Goal: Task Accomplishment & Management: Use online tool/utility

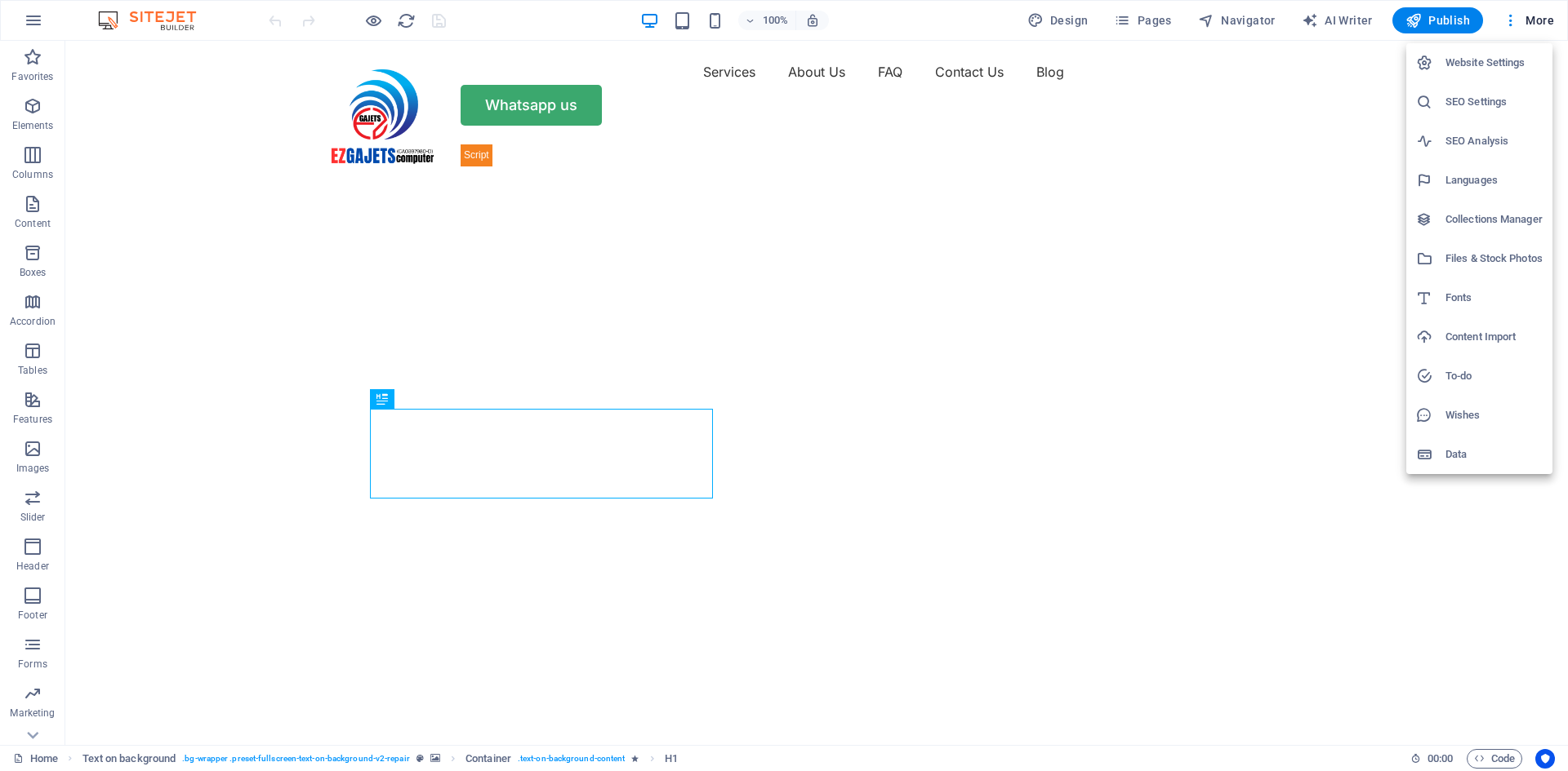
click at [0, 0] on h6 "Collections Manager" at bounding box center [0, 0] width 0 height 0
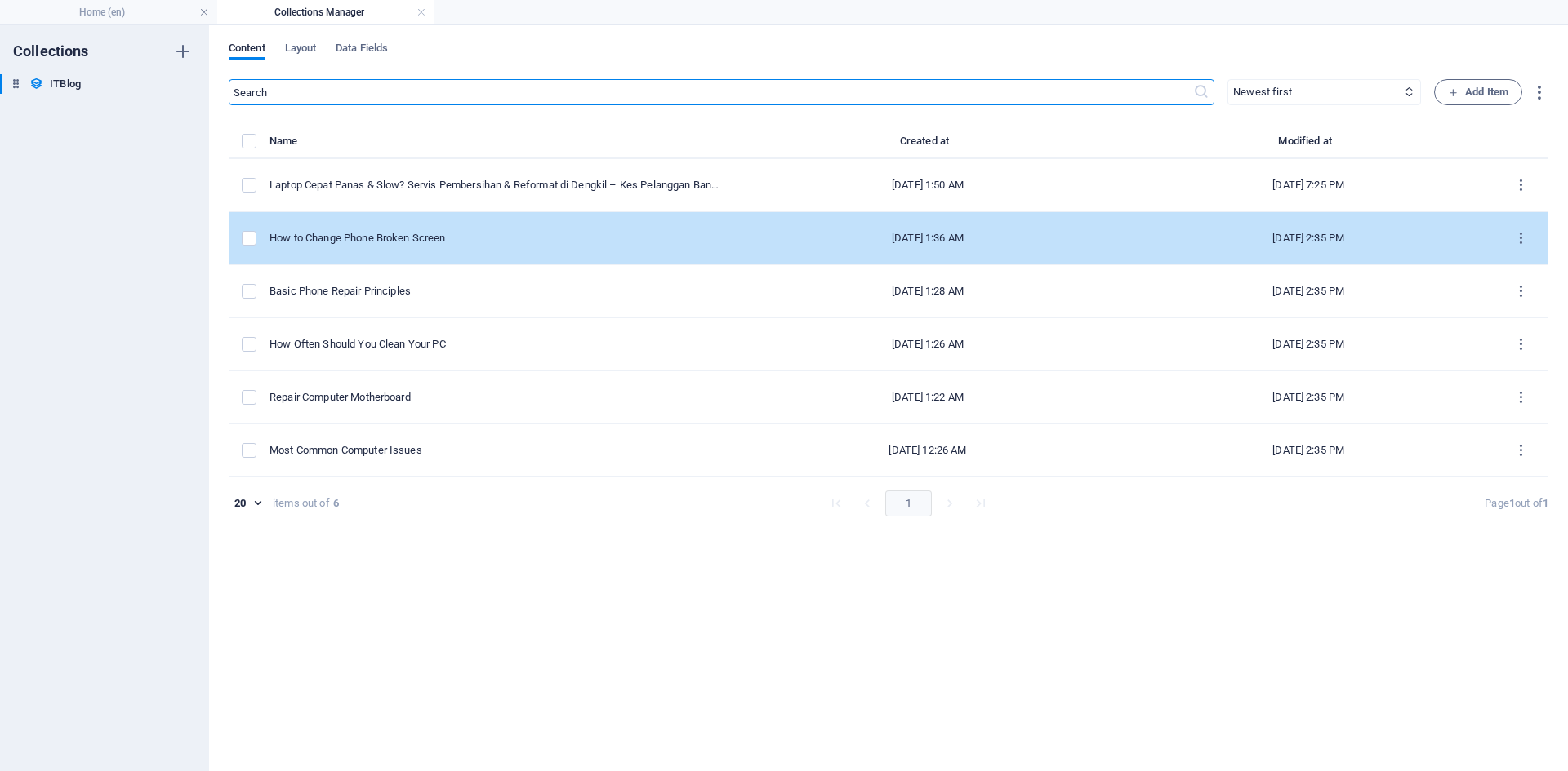
click at [0, 0] on div "How to Change Phone Broken Screen" at bounding box center [0, 0] width 0 height 0
select select "Mobile"
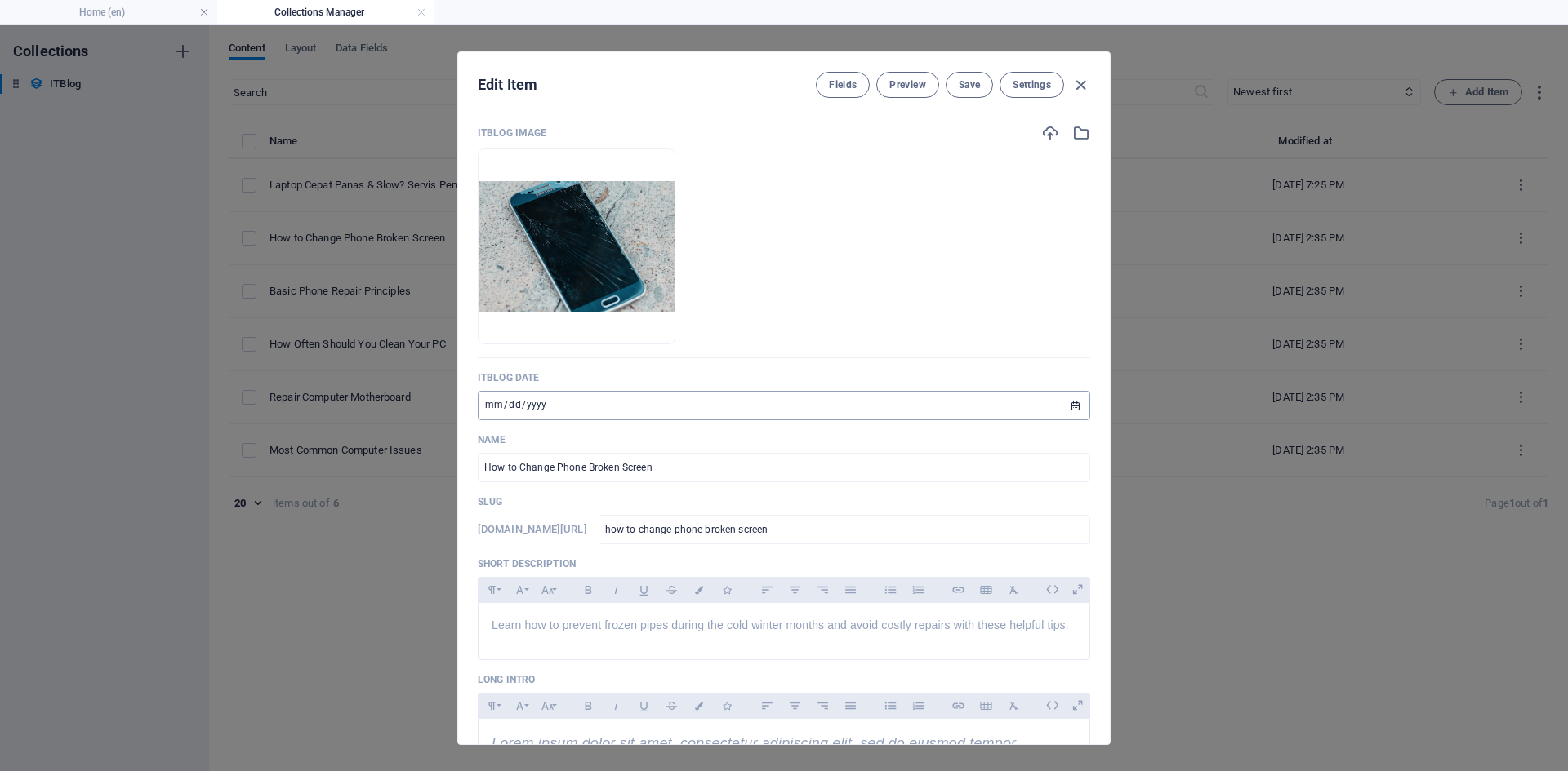
click at [0, 0] on input "[DATE]" at bounding box center [0, 0] width 0 height 0
click at [714, 464] on input "How to Change Phone Broken Screen" at bounding box center [784, 468] width 613 height 30
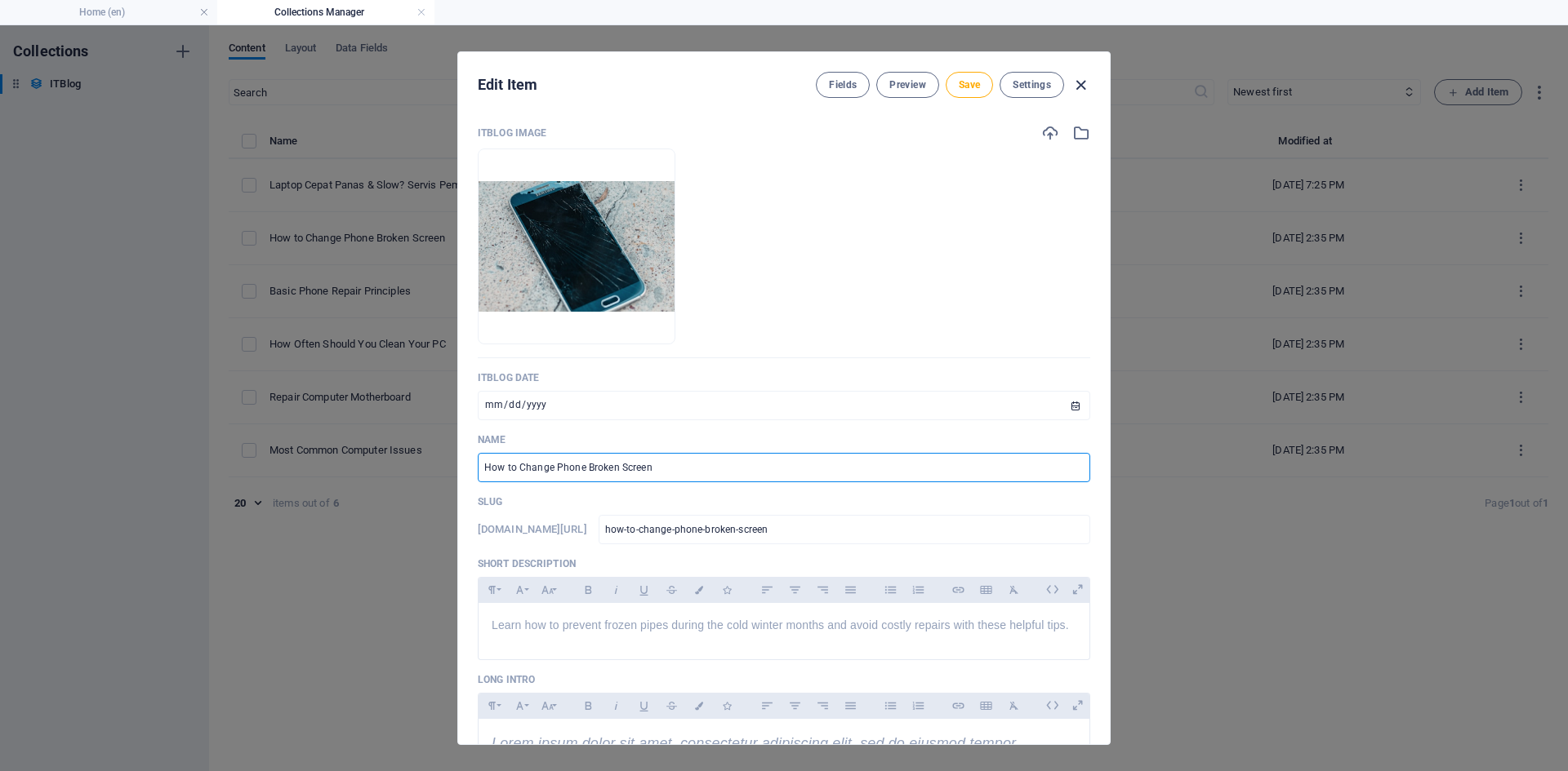
click at [0, 0] on icon "button" at bounding box center [0, 0] width 0 height 0
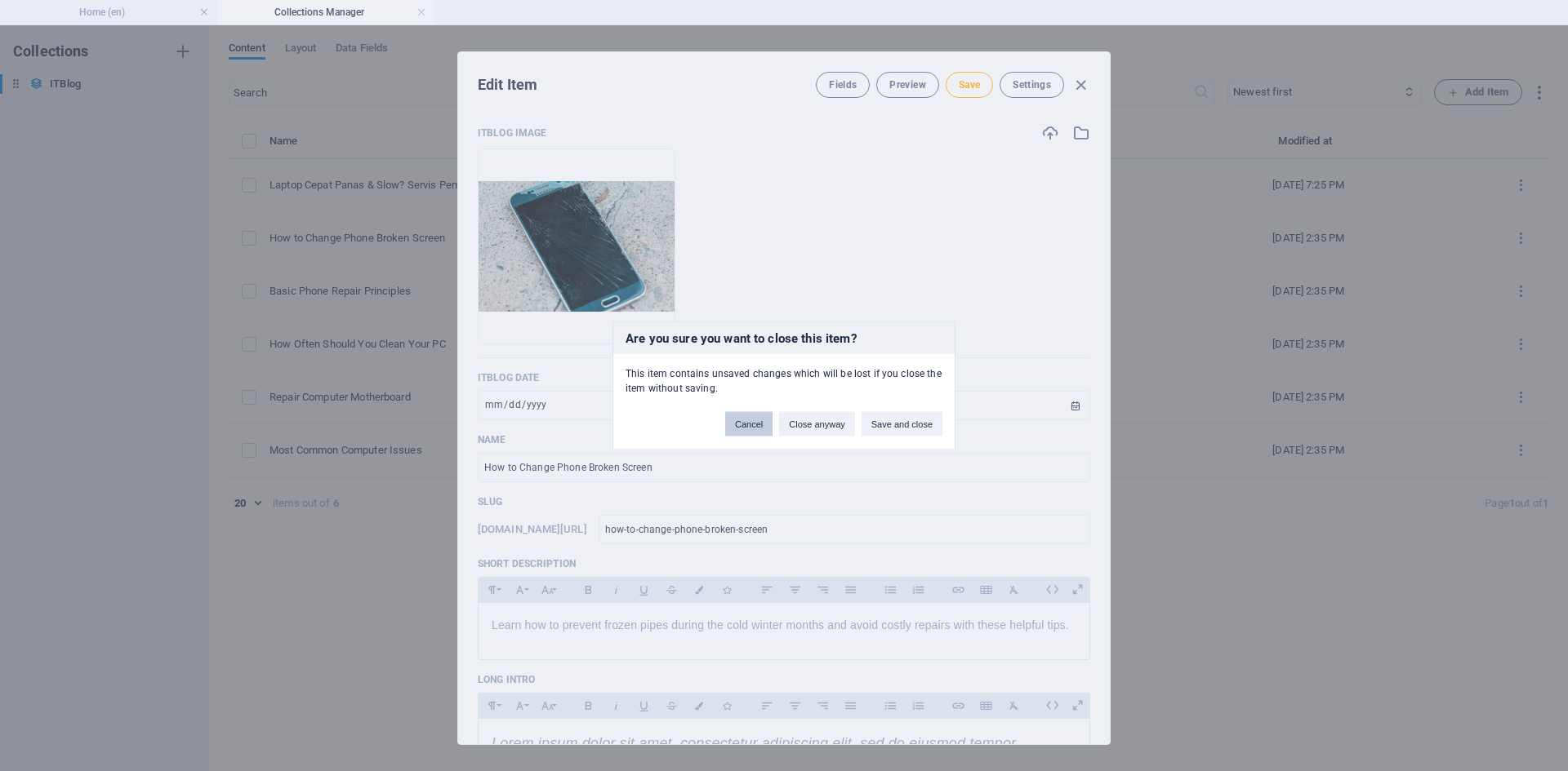
click at [750, 421] on button "Cancel" at bounding box center [749, 423] width 47 height 24
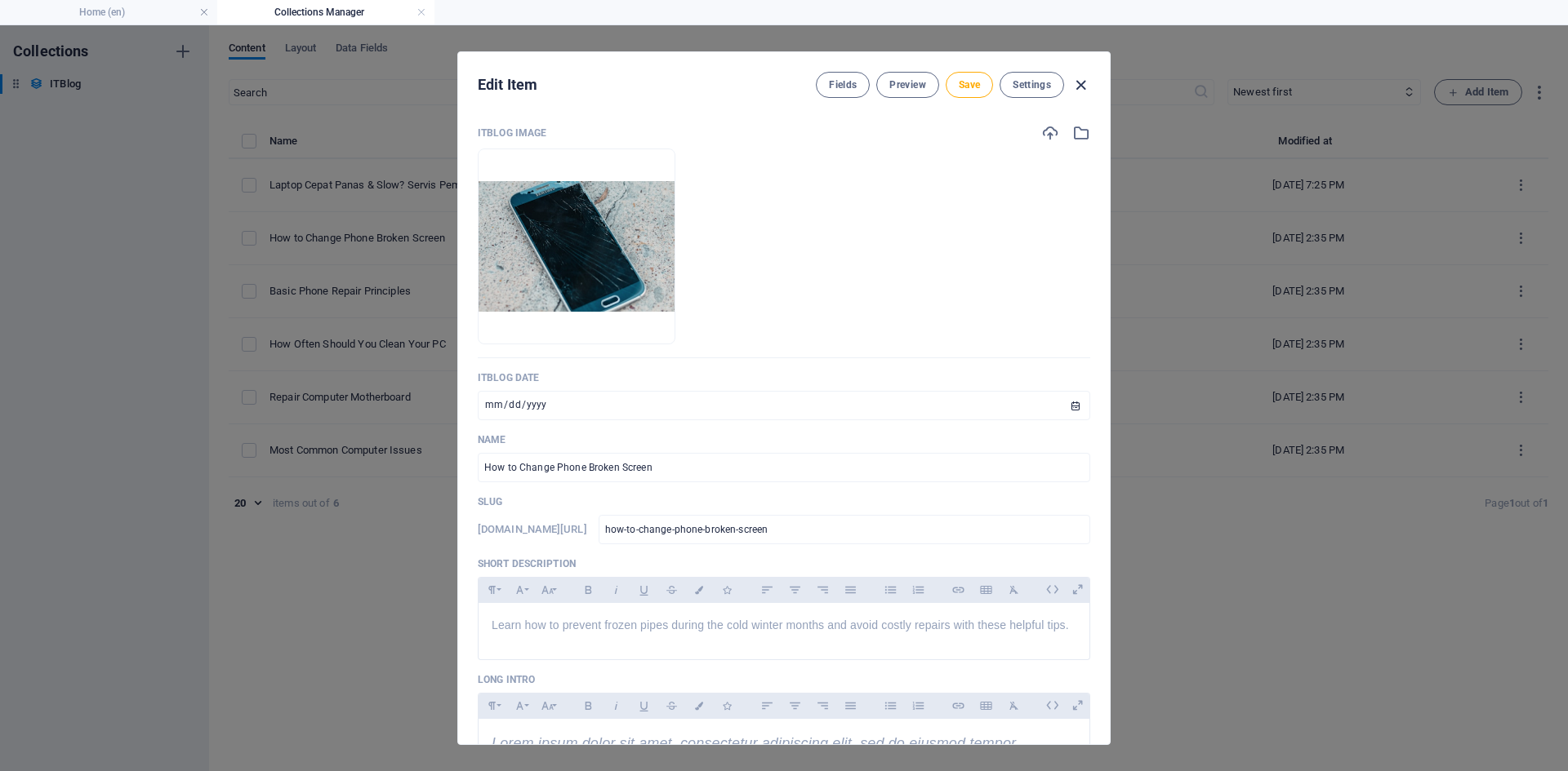
click at [0, 0] on icon "button" at bounding box center [0, 0] width 0 height 0
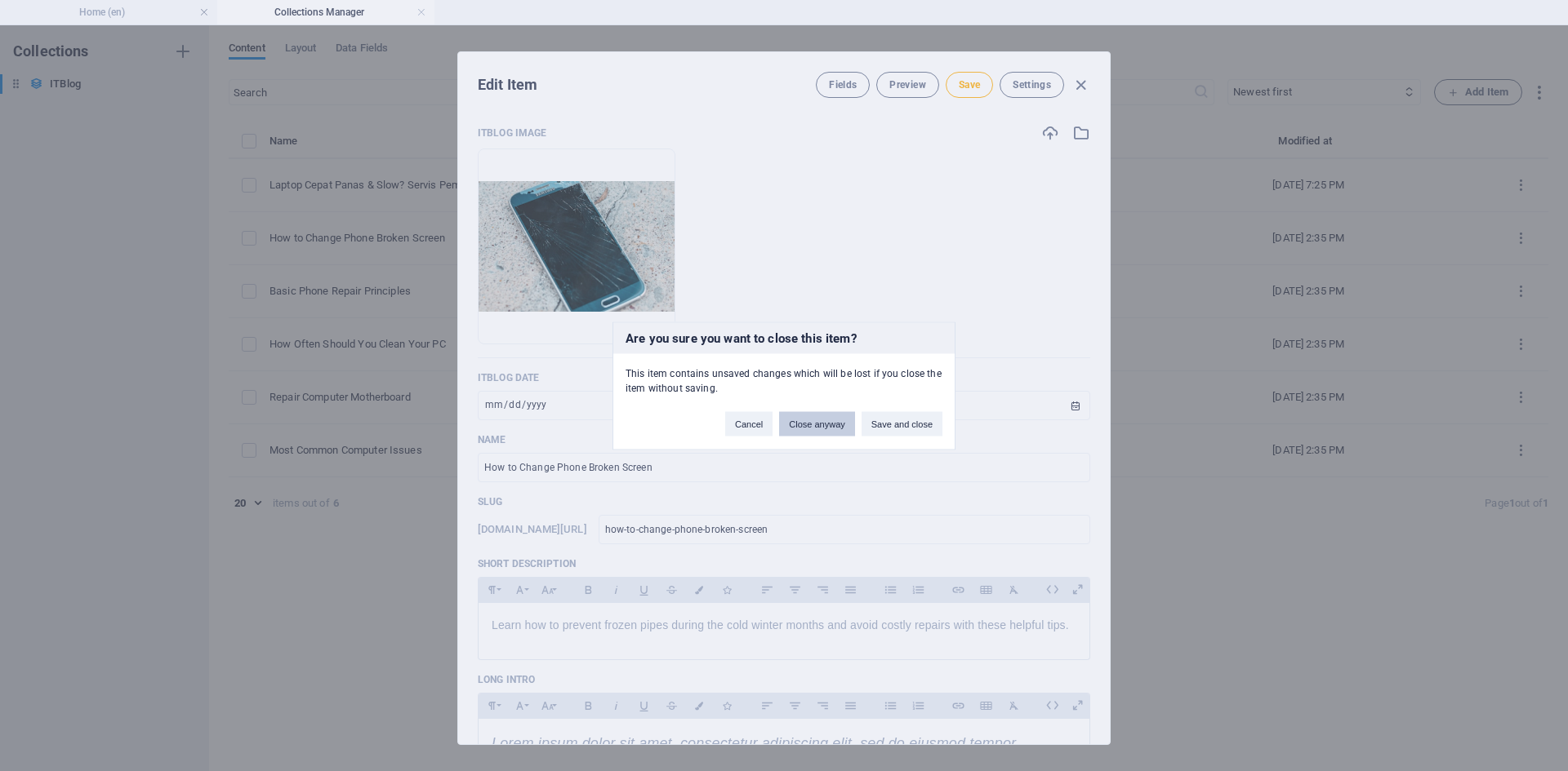
click at [825, 421] on button "Close anyway" at bounding box center [817, 423] width 75 height 24
type input "[DATE]"
type input "how-to-change-phone-broken-screen"
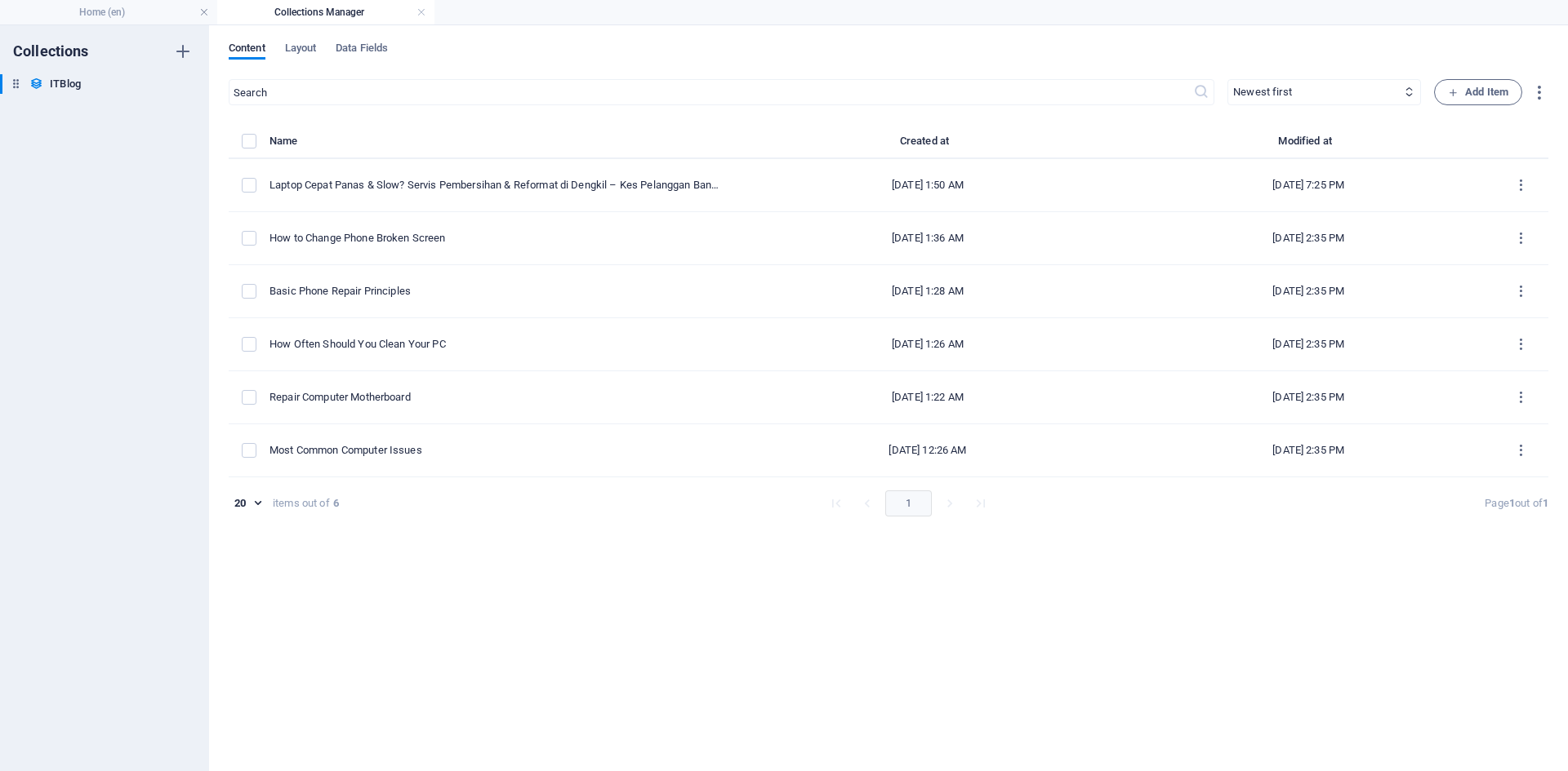
click at [0, 0] on div "​ Newest first Oldest first Last modified ITBlog Date (ascending) ITBlog Date (…" at bounding box center [0, 0] width 0 height 0
click at [93, 16] on h4 "Home (en)" at bounding box center [108, 12] width 217 height 18
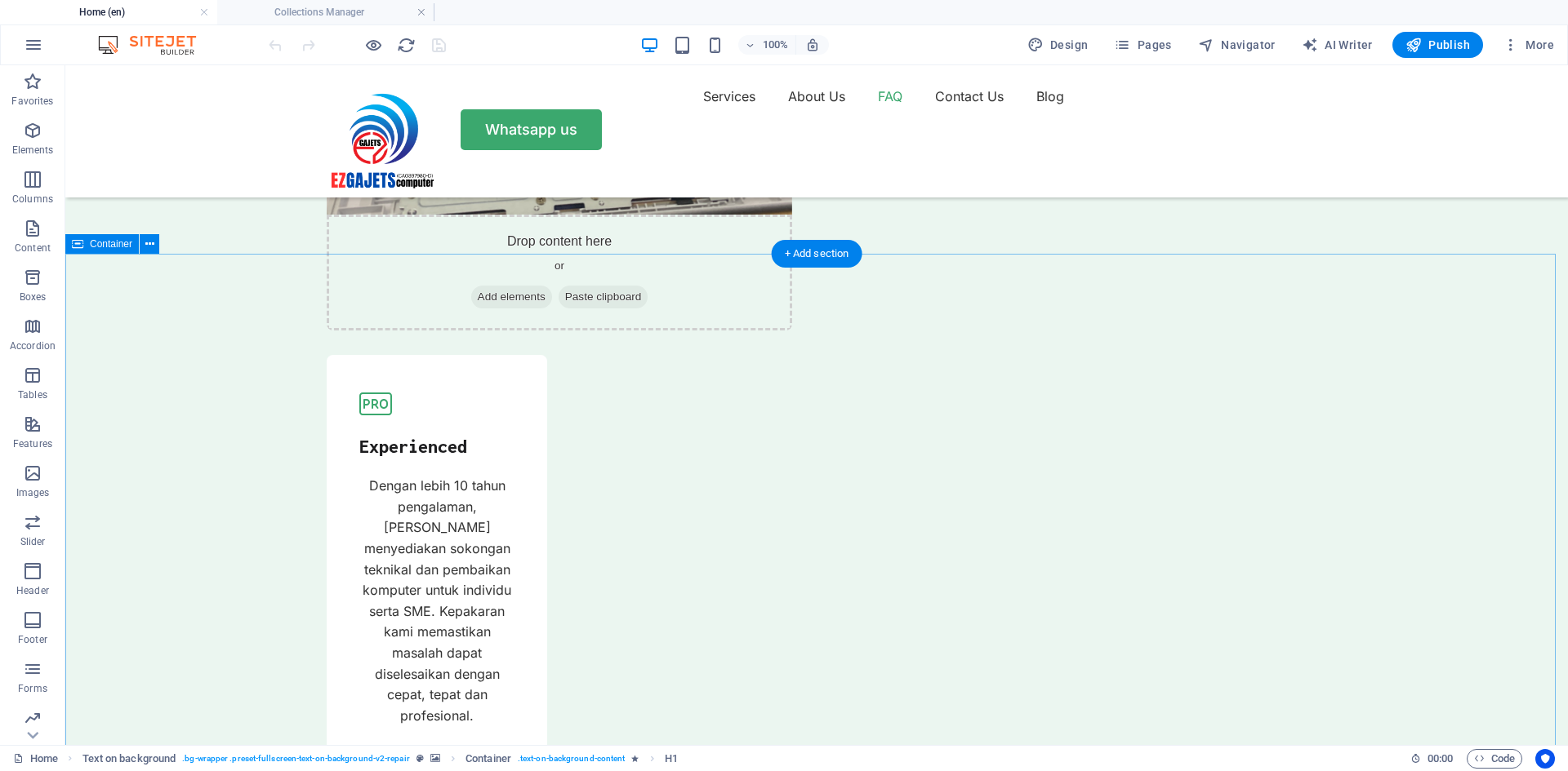
scroll to position [5469, 0]
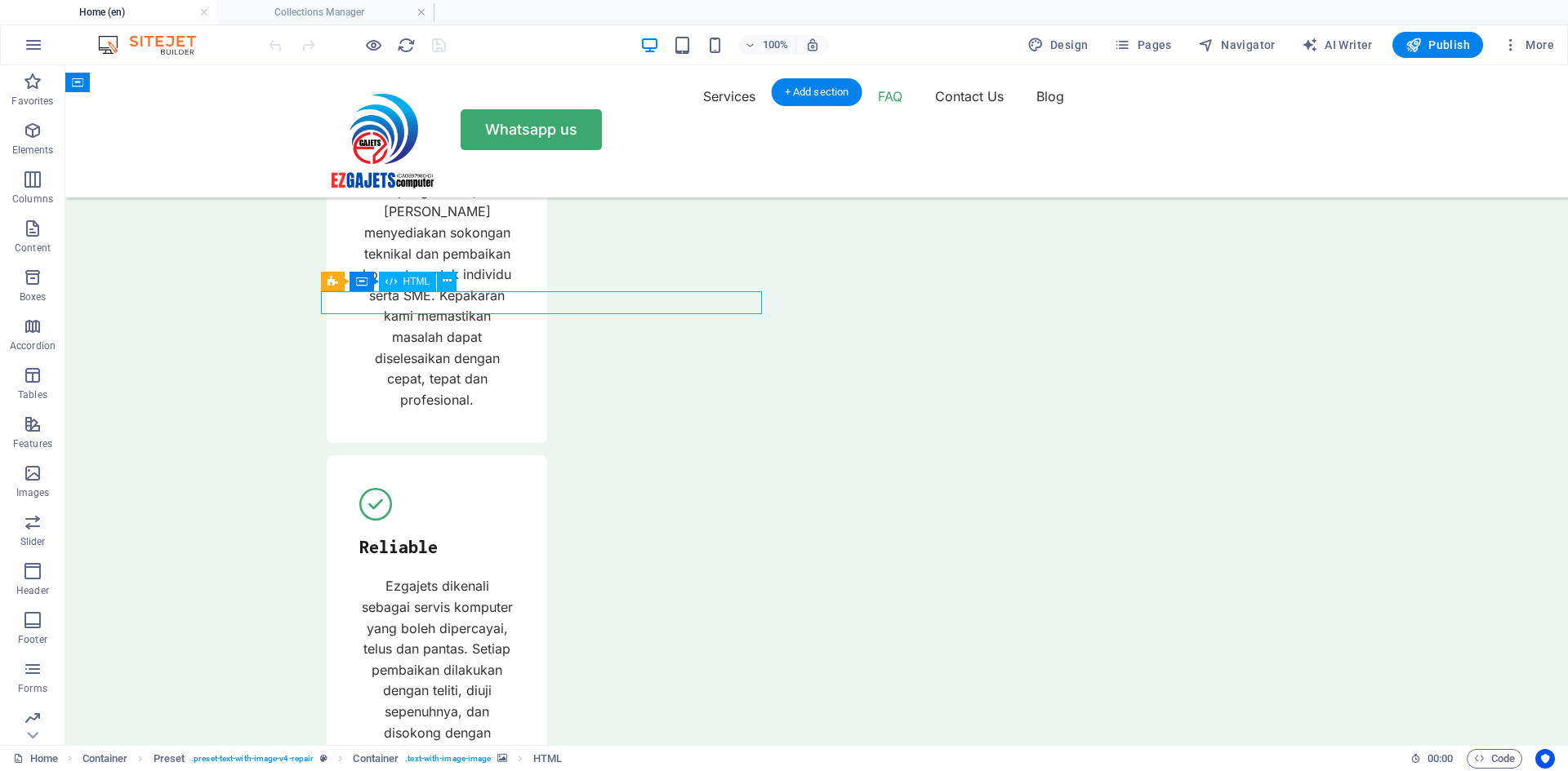
scroll to position [5315, 0]
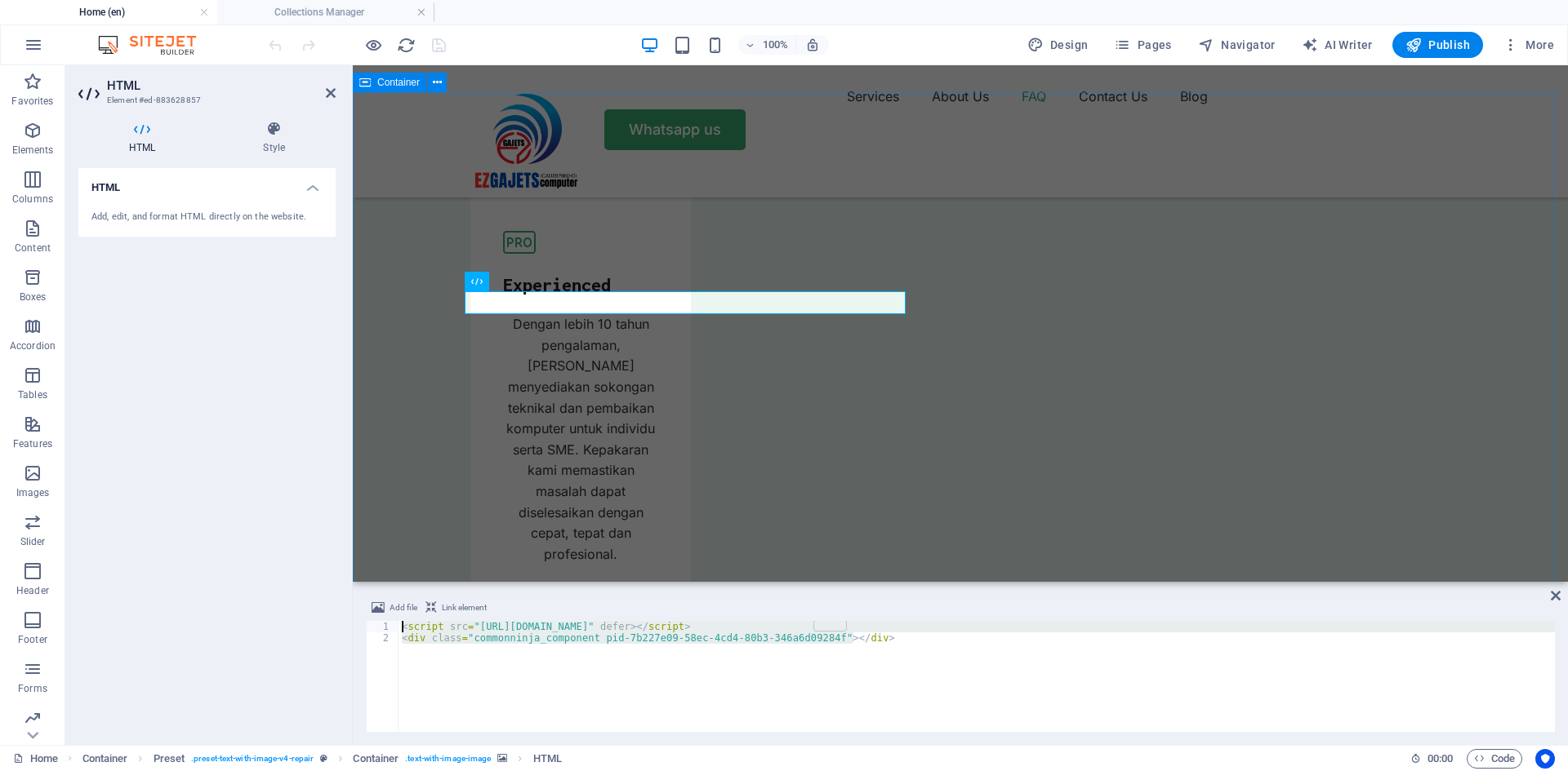
drag, startPoint x: 900, startPoint y: 644, endPoint x: 357, endPoint y: 628, distance: 543.2
click at [358, 628] on div "Add file Link element <script src="[URL][DOMAIN_NAME]" defer></script> 1 2 < sc…" at bounding box center [960, 666] width 1215 height 160
type textarea "<div class="commonninja_component pid-7b227e09-58ec-4cd4-80b3-346a6d09284f"></d…"
click at [324, 493] on div "HTML Add, edit, and format HTML directly on the website." at bounding box center [207, 450] width 257 height 564
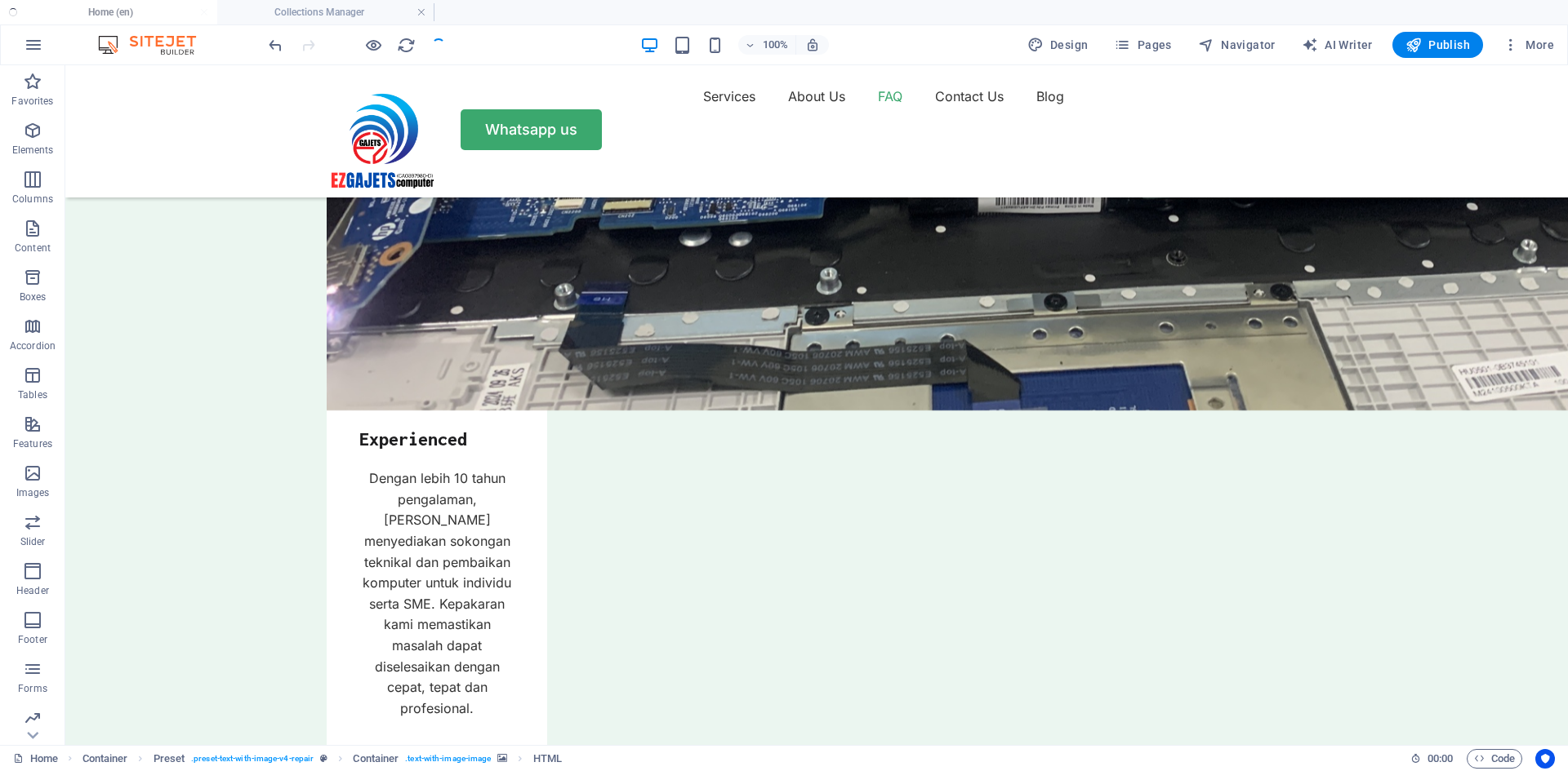
scroll to position [5469, 0]
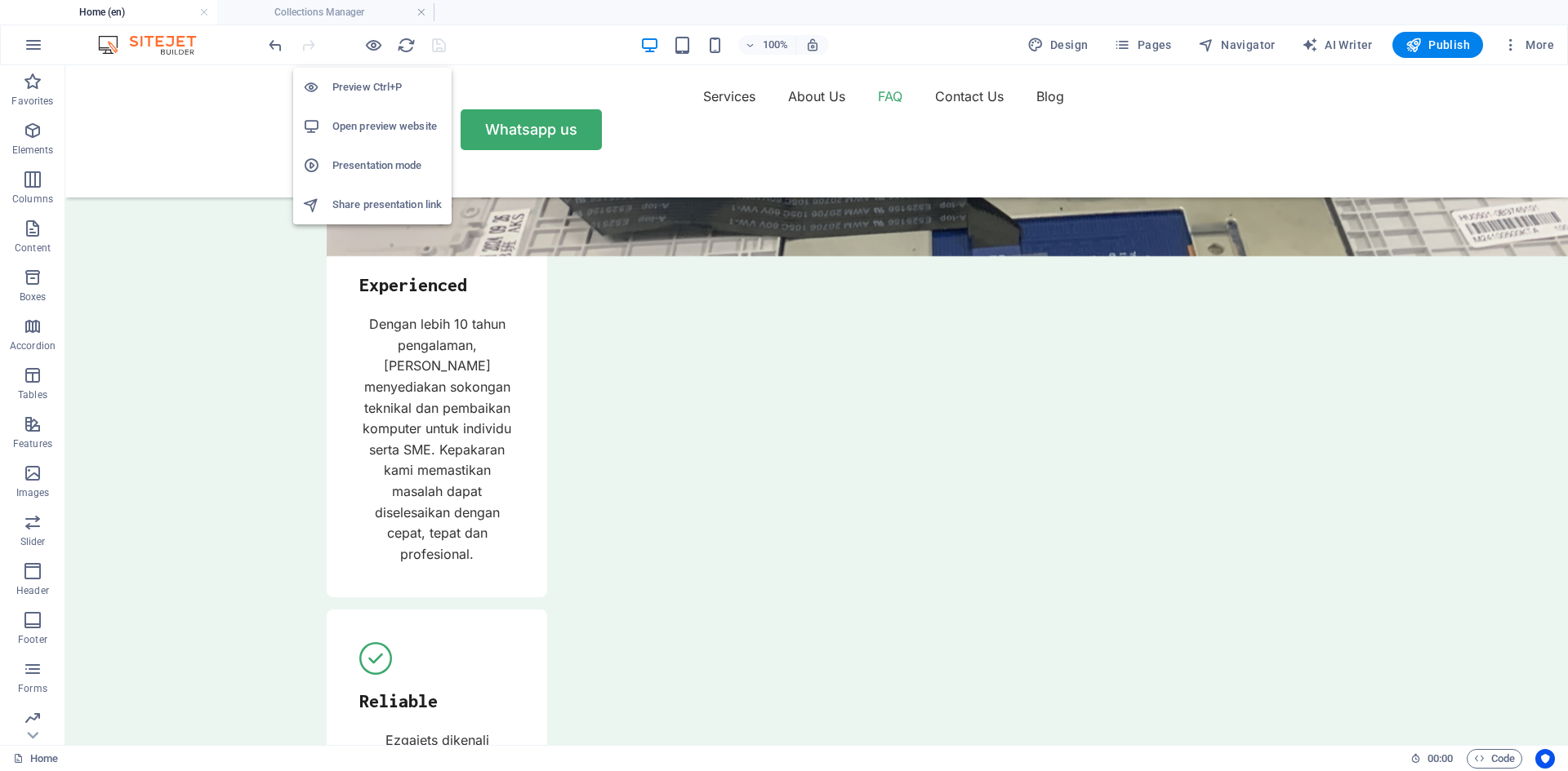
drag, startPoint x: 373, startPoint y: 48, endPoint x: 355, endPoint y: 129, distance: 83.0
click at [355, 129] on h6 "Open preview website" at bounding box center [387, 126] width 110 height 19
